Goal: Register for event/course

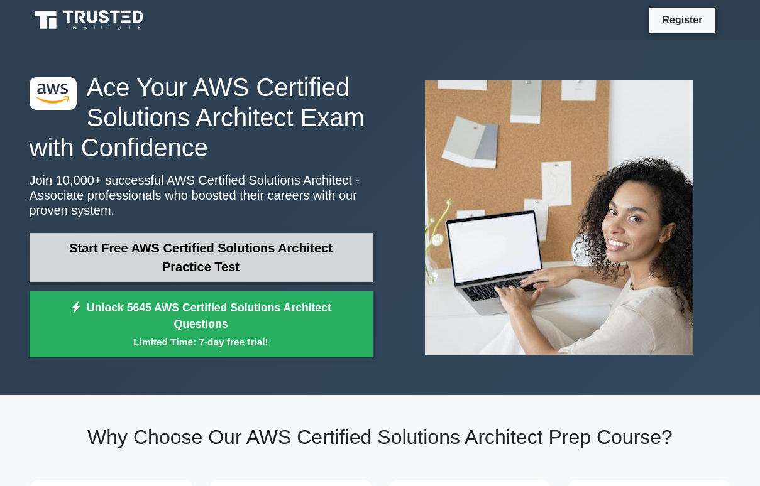
click at [175, 261] on link "Start Free AWS Certified Solutions Architect Practice Test" at bounding box center [201, 257] width 343 height 49
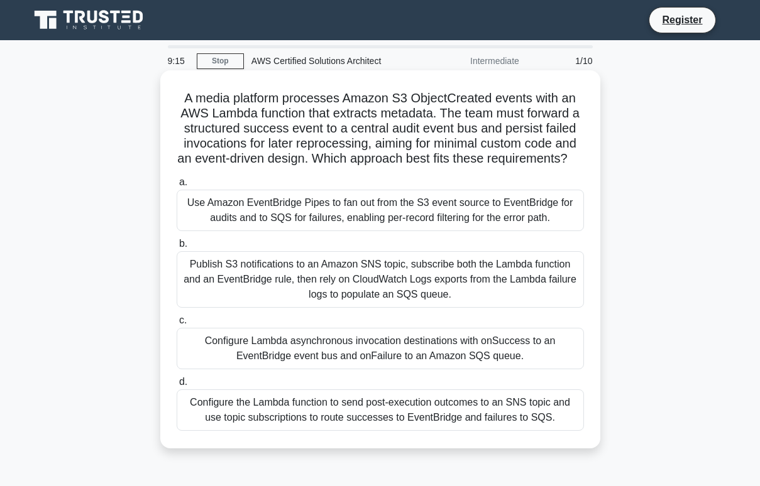
click at [394, 147] on h5 "A media platform processes Amazon S3 ObjectCreated events with an AWS Lambda fu…" at bounding box center [380, 128] width 410 height 77
click at [394, 146] on h5 "A media platform processes Amazon S3 ObjectCreated events with an AWS Lambda fu…" at bounding box center [380, 128] width 410 height 77
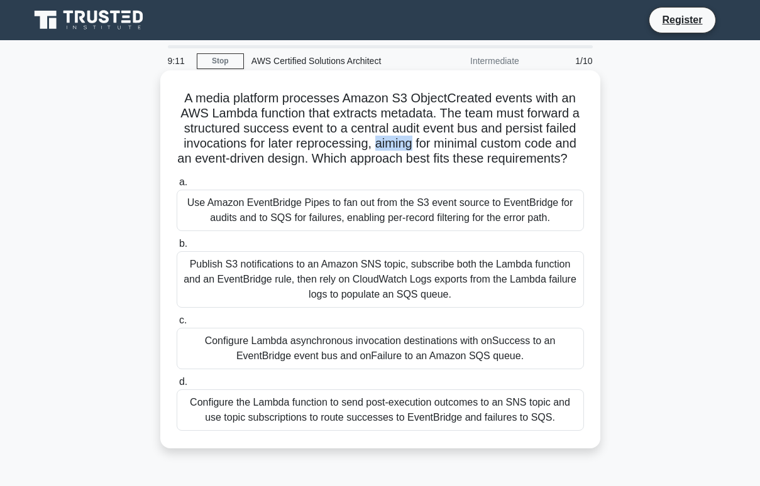
click at [394, 146] on h5 "A media platform processes Amazon S3 ObjectCreated events with an AWS Lambda fu…" at bounding box center [380, 128] width 410 height 77
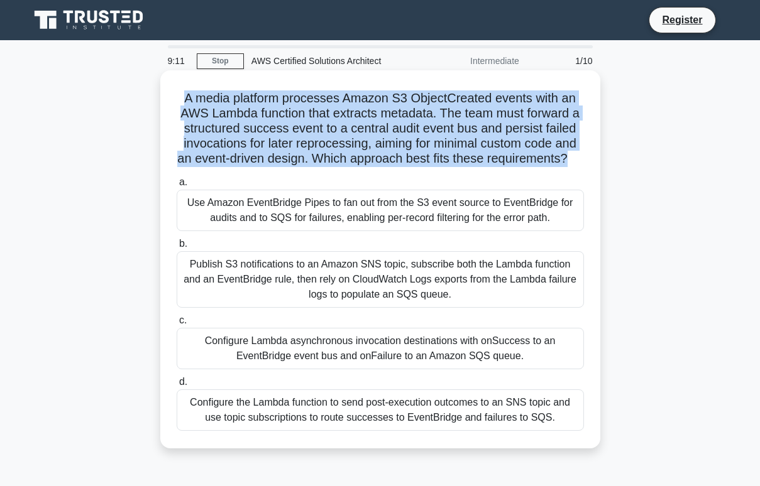
click at [394, 146] on h5 "A media platform processes Amazon S3 ObjectCreated events with an AWS Lambda fu…" at bounding box center [380, 128] width 410 height 77
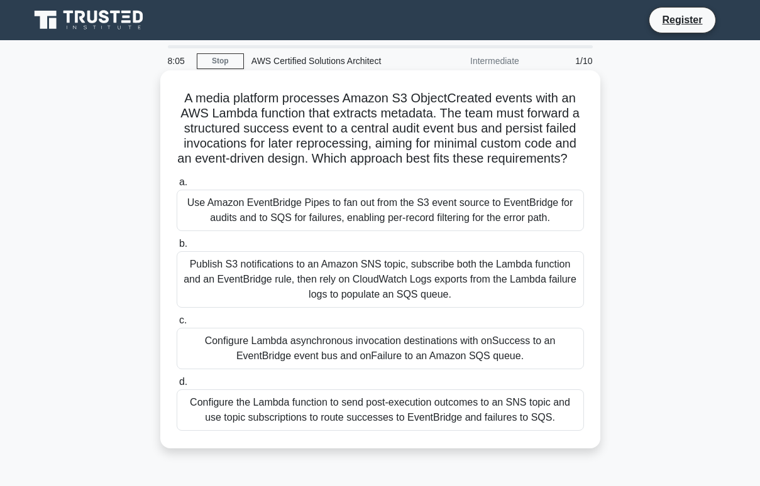
click at [393, 360] on div "Configure Lambda asynchronous invocation destinations with onSuccess to an Even…" at bounding box center [380, 348] width 407 height 41
click at [177, 325] on input "c. Configure Lambda asynchronous invocation destinations with onSuccess to an E…" at bounding box center [177, 321] width 0 height 8
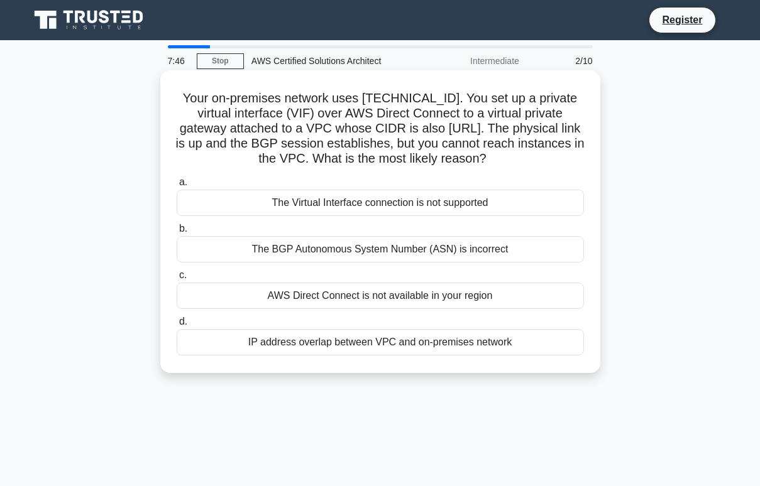
click at [364, 291] on div "AWS Direct Connect is not available in your region" at bounding box center [380, 296] width 407 height 26
click at [177, 280] on input "c. AWS Direct Connect is not available in your region" at bounding box center [177, 275] width 0 height 8
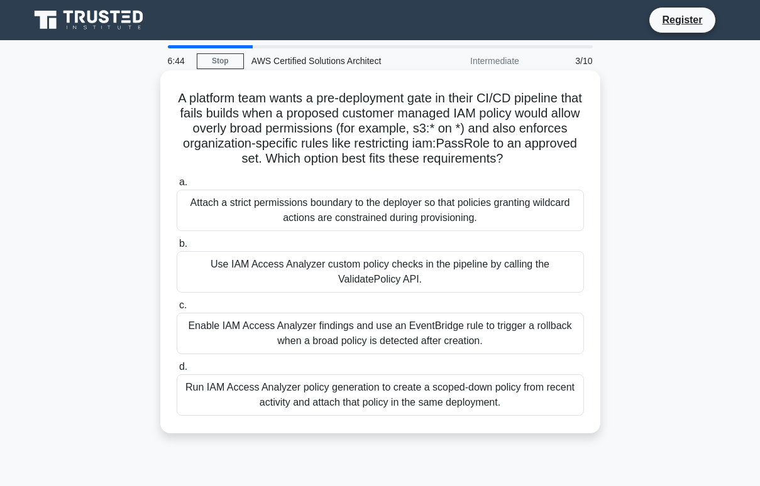
click at [336, 389] on div "Run IAM Access Analyzer policy generation to create a scoped-down policy from r…" at bounding box center [380, 394] width 407 height 41
click at [177, 371] on input "d. Run IAM Access Analyzer policy generation to create a scoped-down policy fro…" at bounding box center [177, 367] width 0 height 8
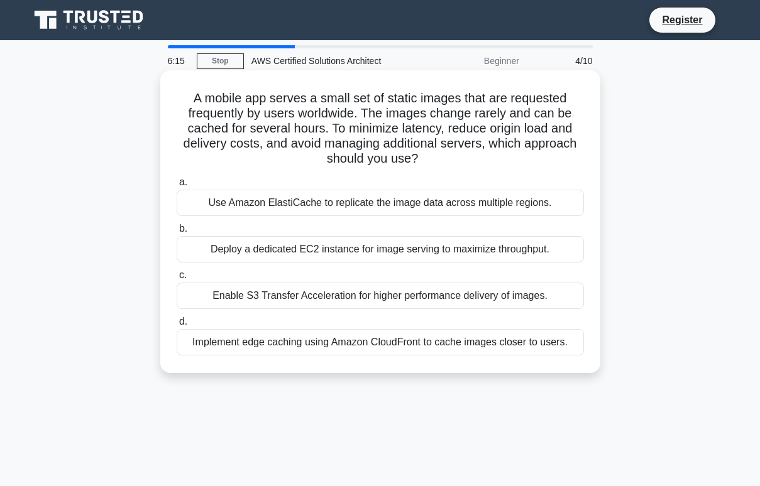
click at [337, 210] on div "Use Amazon ElastiCache to replicate the image data across multiple regions." at bounding box center [380, 203] width 407 height 26
click at [177, 187] on input "a. Use Amazon ElastiCache to replicate the image data across multiple regions." at bounding box center [177, 182] width 0 height 8
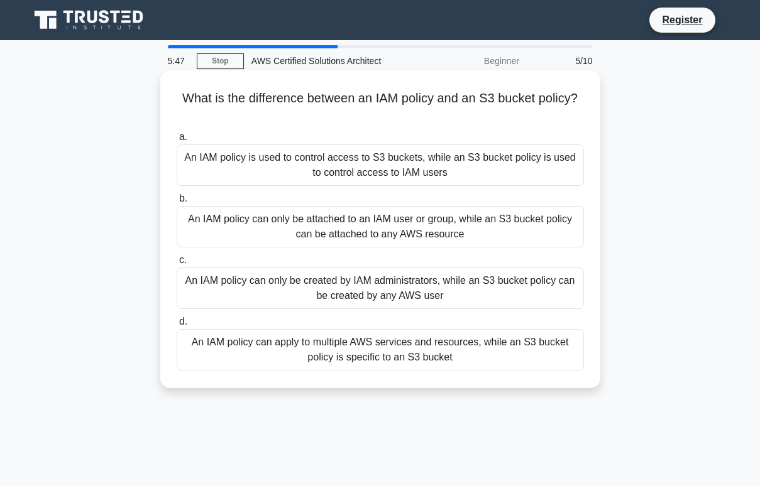
click at [326, 338] on div "An IAM policy can apply to multiple AWS services and resources, while an S3 buc…" at bounding box center [380, 349] width 407 height 41
click at [177, 326] on input "d. An IAM policy can apply to multiple AWS services and resources, while an S3 …" at bounding box center [177, 322] width 0 height 8
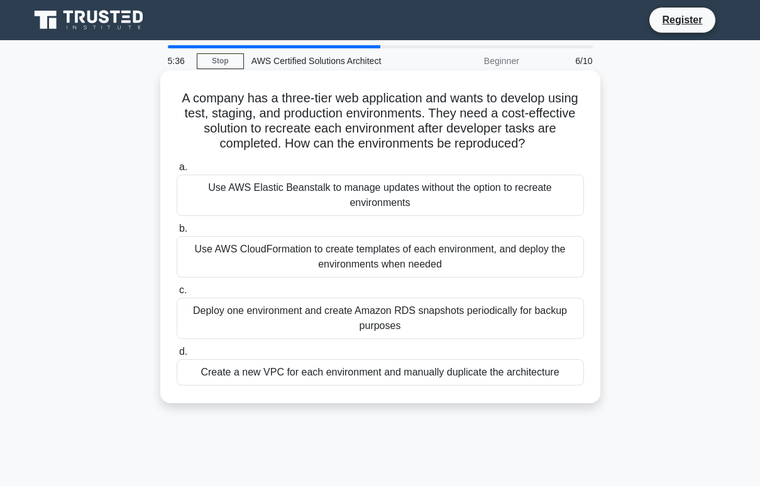
click at [290, 126] on h5 "A company has a three-tier web application and wants to develop using test, sta…" at bounding box center [380, 121] width 410 height 62
click at [325, 267] on div "Use AWS CloudFormation to create templates of each environment, and deploy the …" at bounding box center [380, 256] width 407 height 41
click at [177, 233] on input "b. Use AWS CloudFormation to create templates of each environment, and deploy t…" at bounding box center [177, 229] width 0 height 8
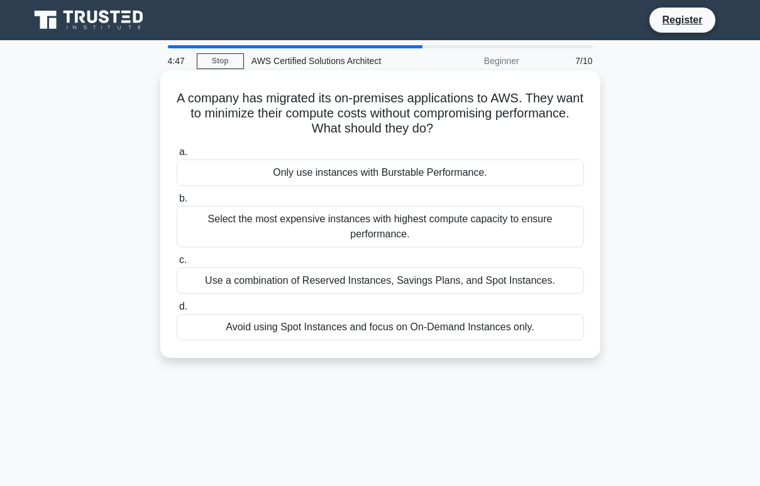
click at [338, 238] on div "Select the most expensive instances with highest compute capacity to ensure per…" at bounding box center [380, 226] width 407 height 41
click at [177, 203] on input "b. Select the most expensive instances with highest compute capacity to ensure …" at bounding box center [177, 199] width 0 height 8
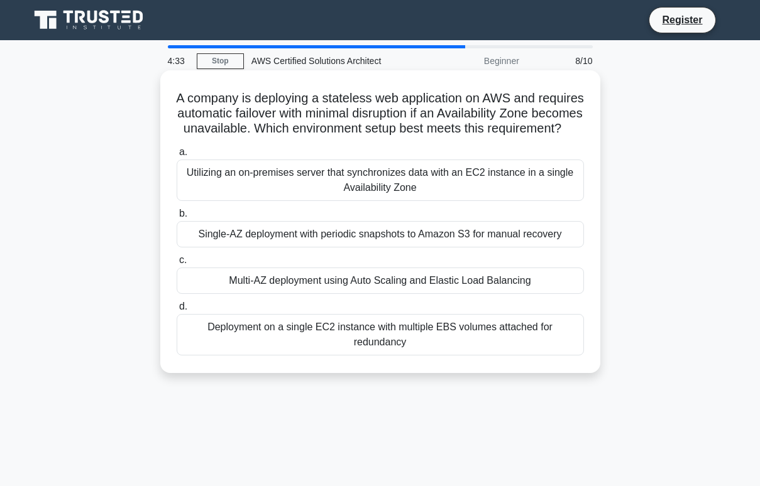
click at [320, 278] on div "Multi-AZ deployment using Auto Scaling and Elastic Load Balancing" at bounding box center [380, 281] width 407 height 26
click at [177, 265] on input "c. Multi-AZ deployment using Auto Scaling and Elastic Load Balancing" at bounding box center [177, 260] width 0 height 8
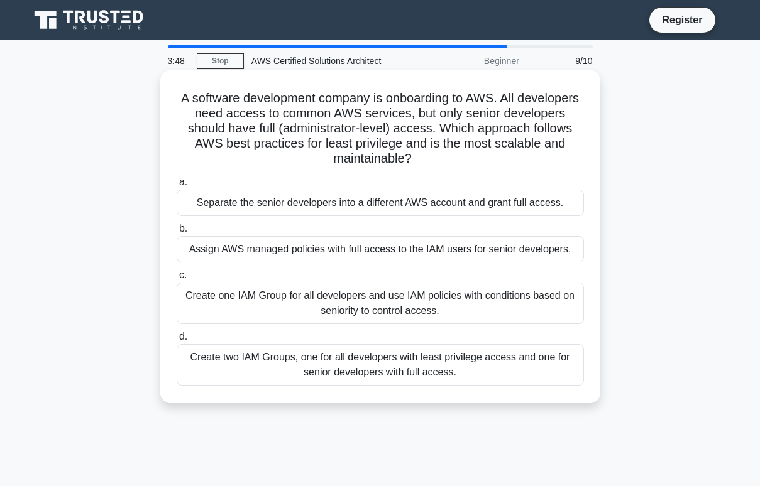
click at [319, 353] on div "Create two IAM Groups, one for all developers with least privilege access and o…" at bounding box center [380, 364] width 407 height 41
click at [177, 341] on input "d. Create two IAM Groups, one for all developers with least privilege access an…" at bounding box center [177, 337] width 0 height 8
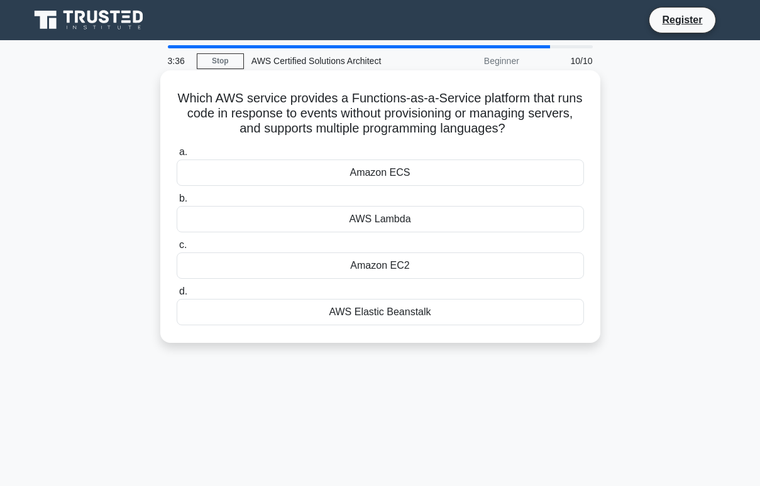
click at [364, 264] on div "Amazon EC2" at bounding box center [380, 266] width 407 height 26
click at [177, 249] on input "c. Amazon EC2" at bounding box center [177, 245] width 0 height 8
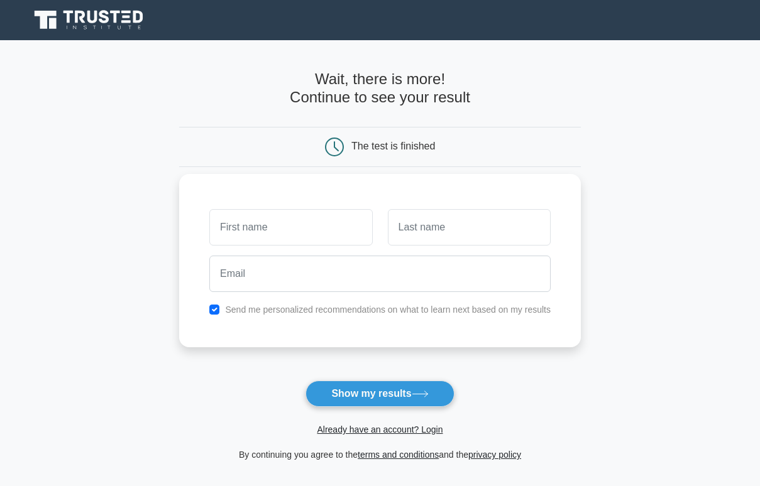
click at [317, 231] on input "text" at bounding box center [290, 227] width 163 height 36
type input "Rittick"
type input "z"
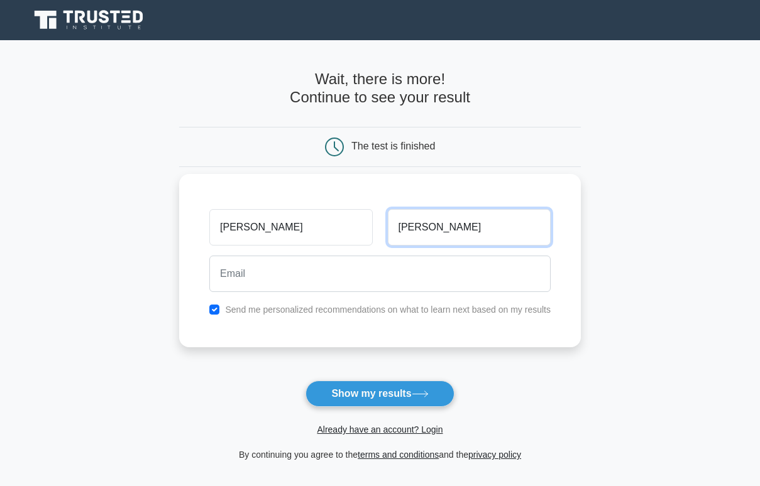
type input "[PERSON_NAME]"
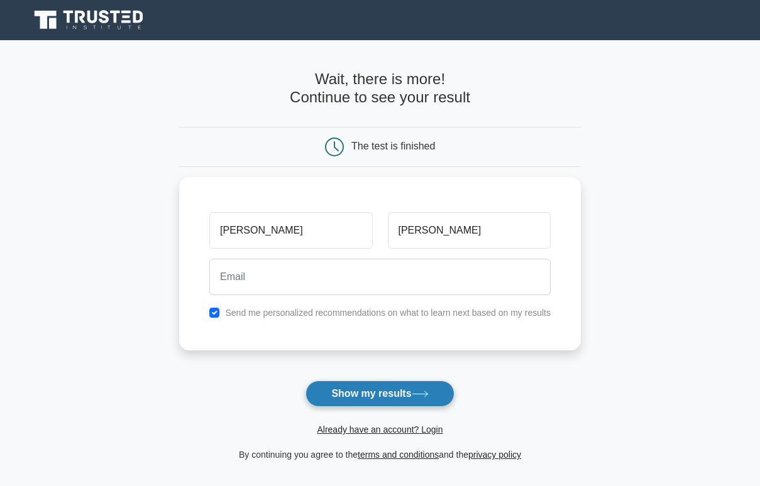
click at [338, 395] on button "Show my results" at bounding box center [379, 394] width 148 height 26
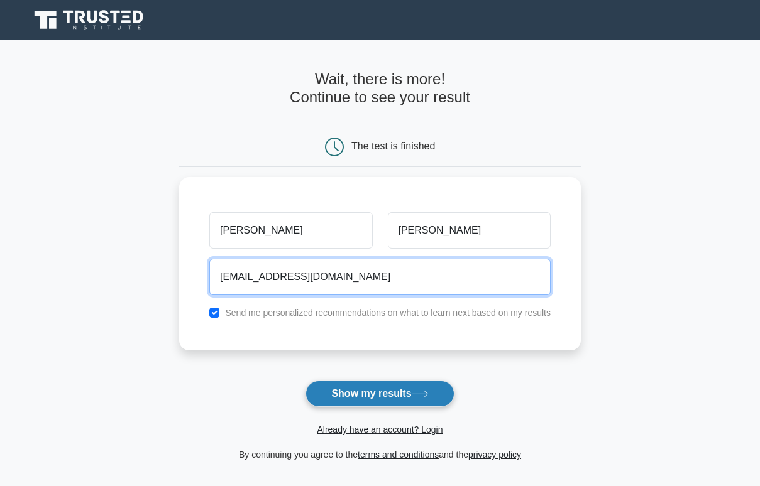
type input "[EMAIL_ADDRESS][DOMAIN_NAME]"
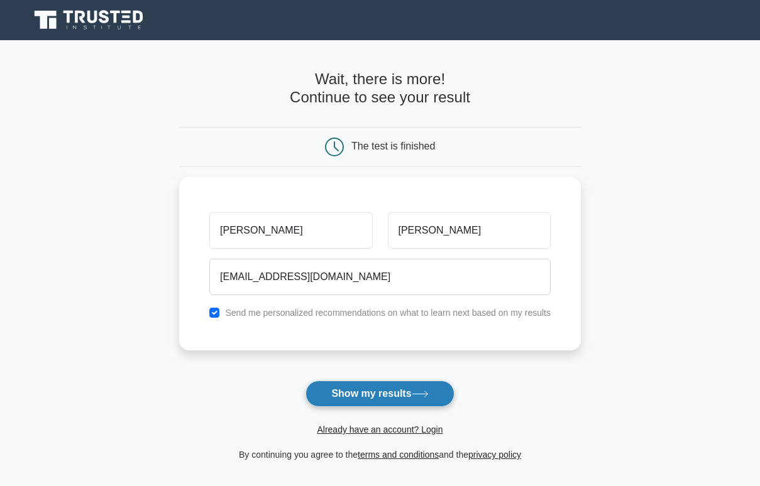
click at [334, 406] on button "Show my results" at bounding box center [379, 394] width 148 height 26
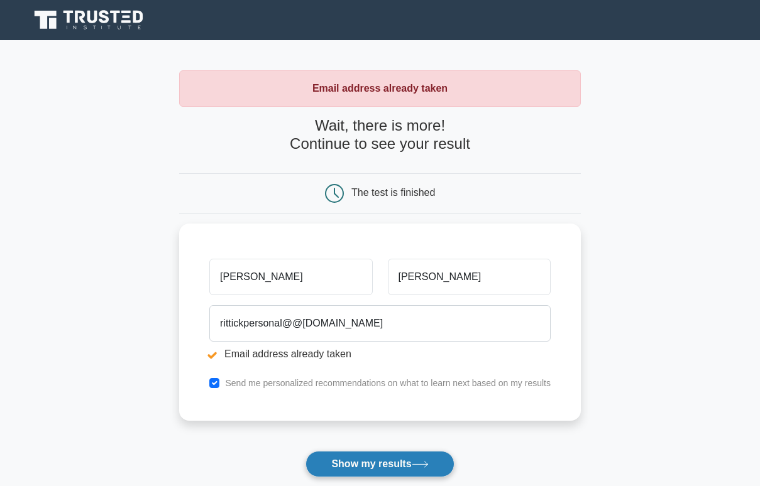
click at [325, 456] on button "Show my results" at bounding box center [379, 464] width 148 height 26
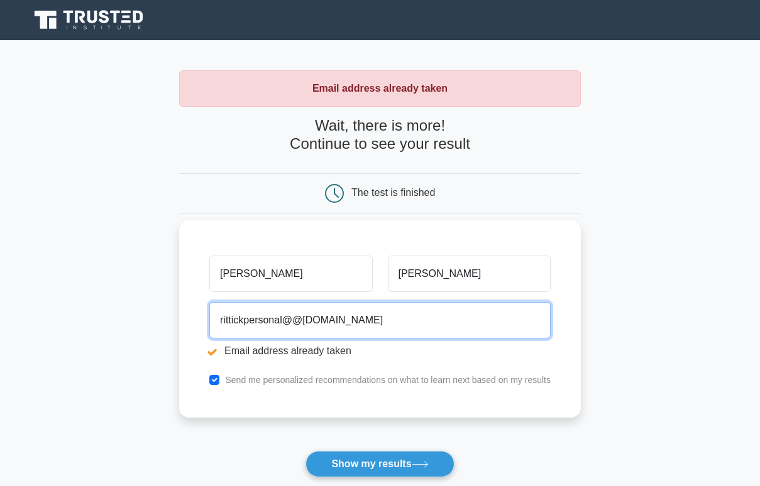
drag, startPoint x: 283, startPoint y: 320, endPoint x: 214, endPoint y: 319, distance: 69.1
click at [214, 319] on input "rittickpersonal@@[DOMAIN_NAME]" at bounding box center [379, 320] width 341 height 36
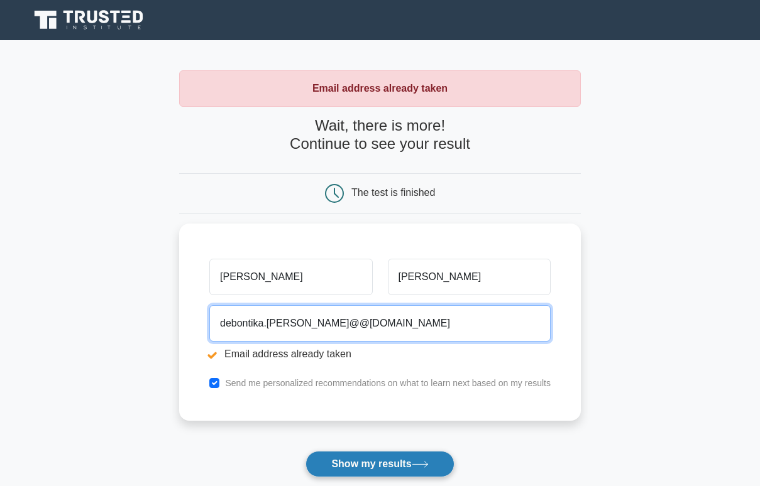
type input "debontika.[PERSON_NAME]@@[DOMAIN_NAME]"
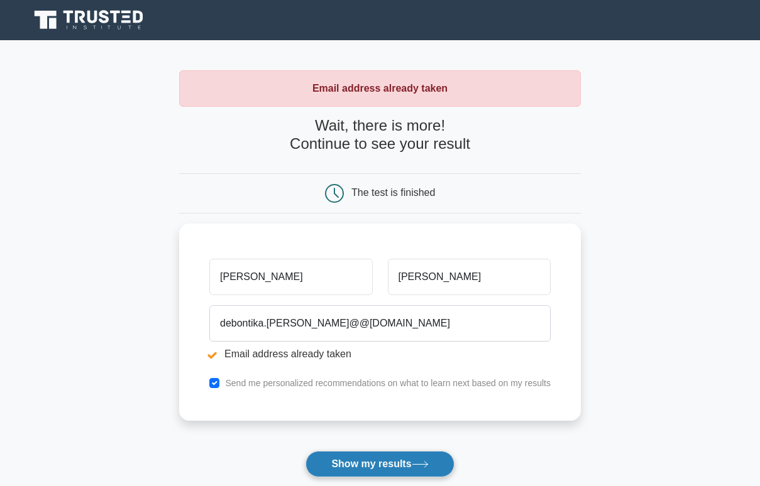
click at [314, 453] on button "Show my results" at bounding box center [379, 464] width 148 height 26
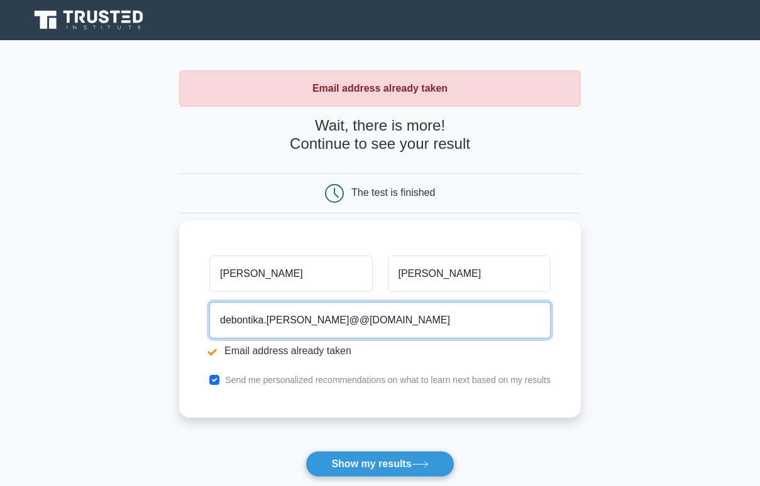
click at [534, 322] on input "debontika.roy@@gmail.com" at bounding box center [379, 320] width 341 height 36
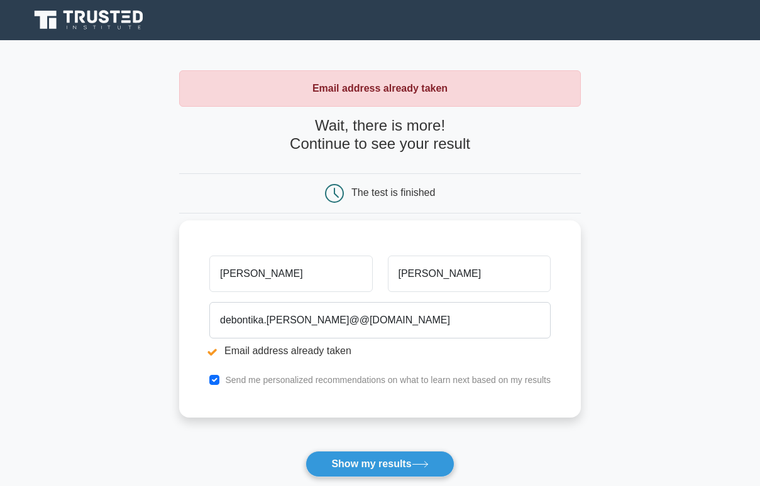
click at [221, 378] on div "Send me personalized recommendations on what to learn next based on my results" at bounding box center [380, 380] width 356 height 15
click at [212, 383] on input "checkbox" at bounding box center [214, 380] width 10 height 10
checkbox input "false"
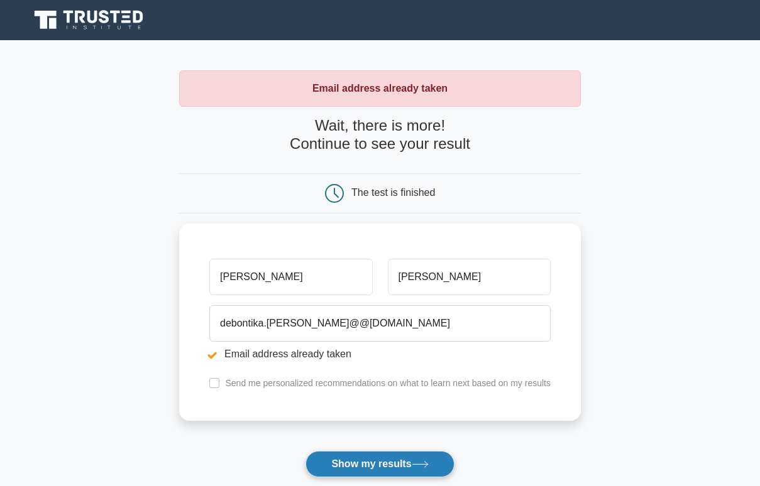
click at [317, 466] on button "Show my results" at bounding box center [379, 464] width 148 height 26
click at [346, 451] on button "Show my results" at bounding box center [379, 464] width 148 height 26
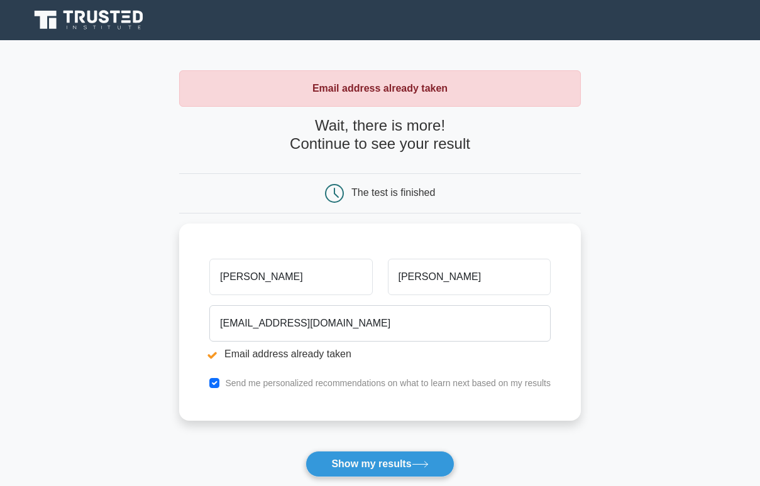
click at [393, 197] on div "The test is finished" at bounding box center [393, 192] width 84 height 11
